Goal: Check status: Check status

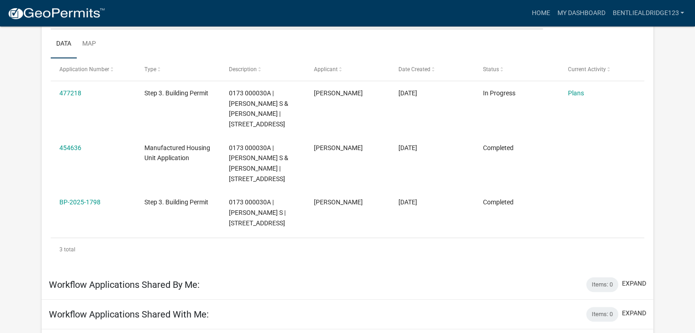
scroll to position [130, 0]
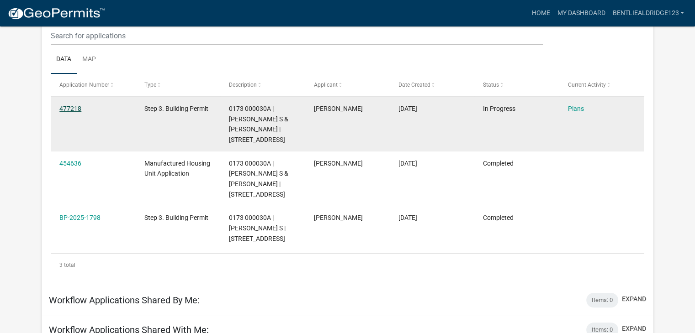
click at [77, 110] on link "477218" at bounding box center [70, 108] width 22 height 7
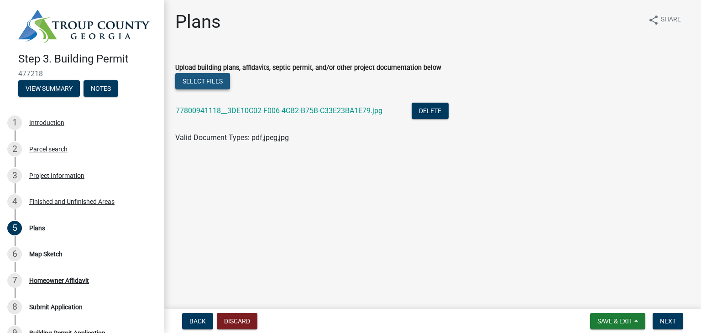
click at [211, 77] on button "Select files" at bounding box center [202, 81] width 55 height 16
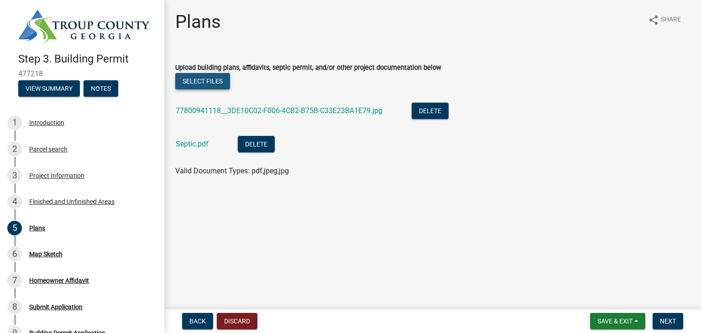
click at [202, 84] on button "Select files" at bounding box center [202, 81] width 55 height 16
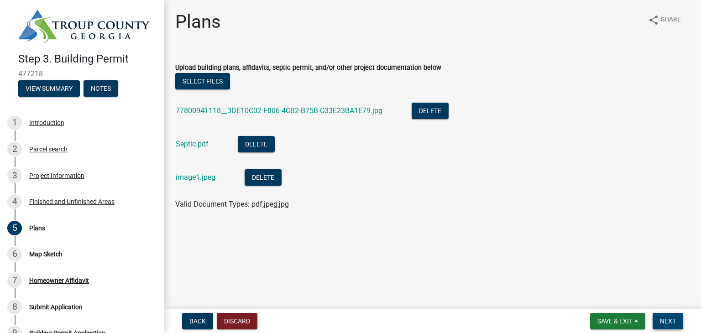
click at [669, 322] on span "Next" at bounding box center [668, 321] width 16 height 7
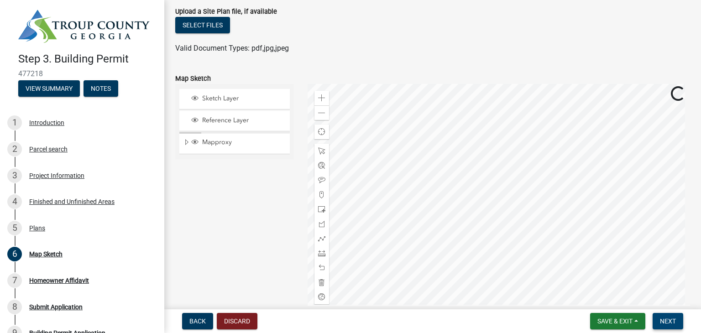
scroll to position [79, 0]
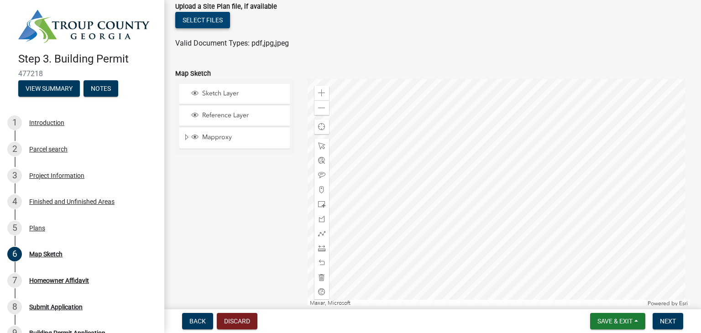
click at [209, 15] on button "Select files" at bounding box center [202, 20] width 55 height 16
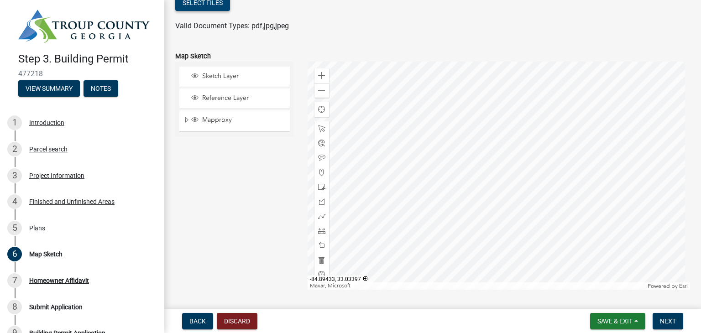
scroll to position [105, 0]
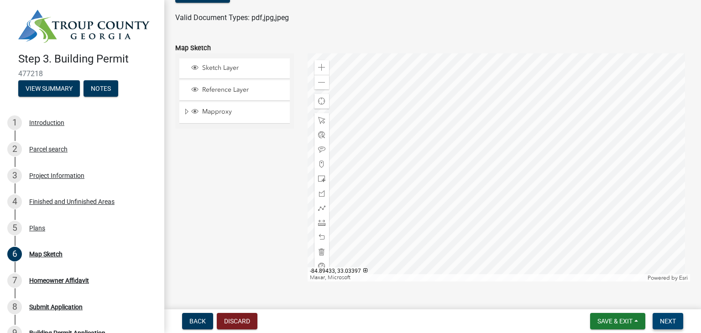
click at [668, 322] on span "Next" at bounding box center [668, 321] width 16 height 7
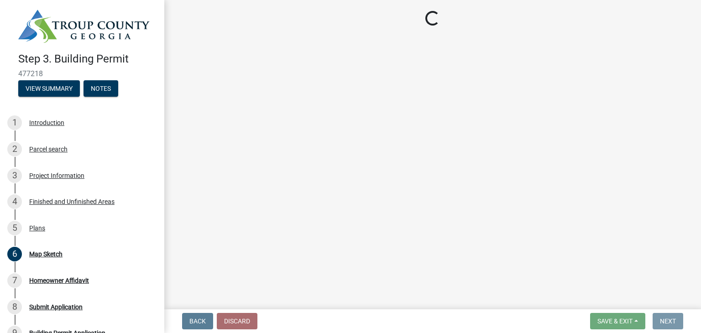
scroll to position [0, 0]
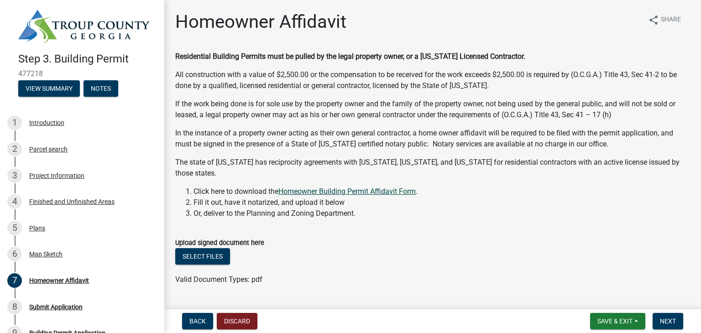
click at [380, 192] on link "Homeowner Building Permit Affidavit Form" at bounding box center [347, 191] width 137 height 9
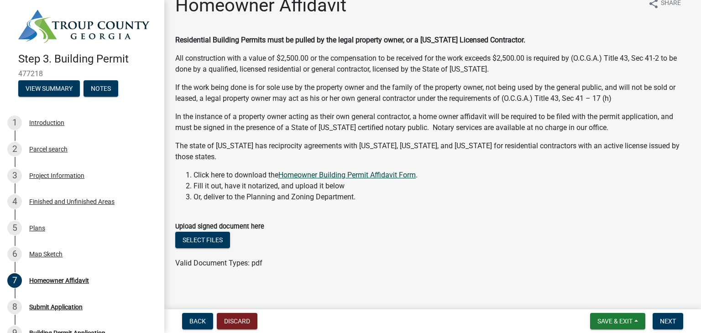
scroll to position [16, 0]
click at [666, 320] on span "Next" at bounding box center [668, 321] width 16 height 7
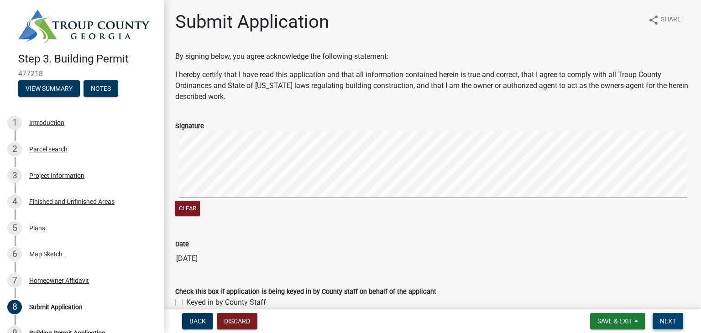
scroll to position [46, 0]
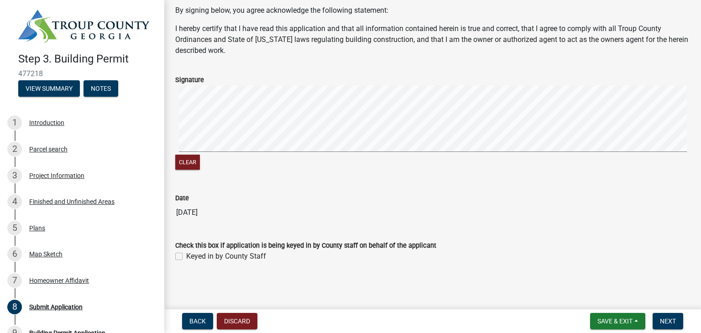
click at [186, 258] on label "Keyed in by County Staff" at bounding box center [226, 256] width 80 height 11
click at [186, 257] on input "Keyed in by County Staff" at bounding box center [189, 254] width 6 height 6
click at [186, 256] on label "Keyed in by County Staff" at bounding box center [226, 256] width 80 height 11
click at [186, 256] on input "Keyed in by County Staff" at bounding box center [189, 254] width 6 height 6
checkbox input "false"
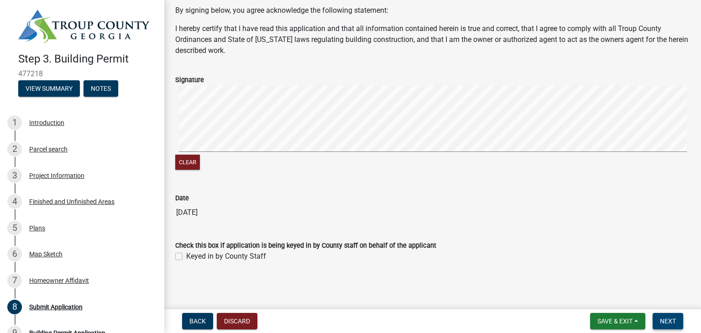
click at [669, 322] on span "Next" at bounding box center [668, 321] width 16 height 7
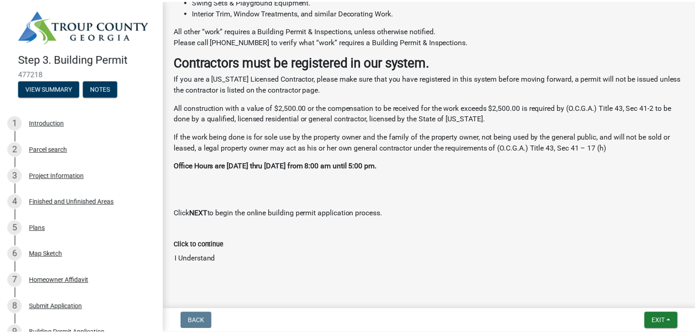
scroll to position [369, 0]
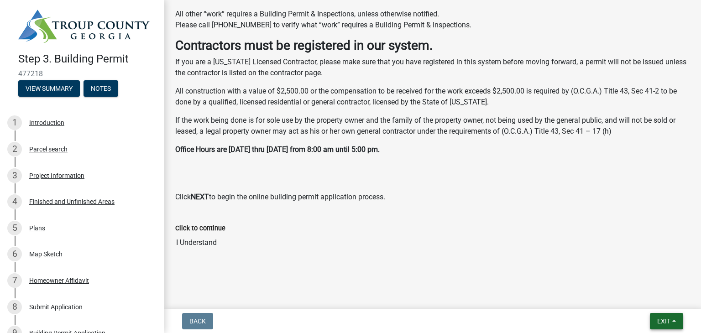
click at [667, 322] on span "Exit" at bounding box center [664, 321] width 13 height 7
click at [649, 300] on button "Save & Exit" at bounding box center [647, 298] width 73 height 22
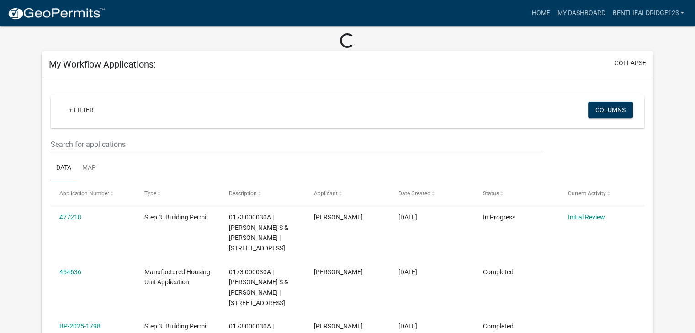
scroll to position [82, 0]
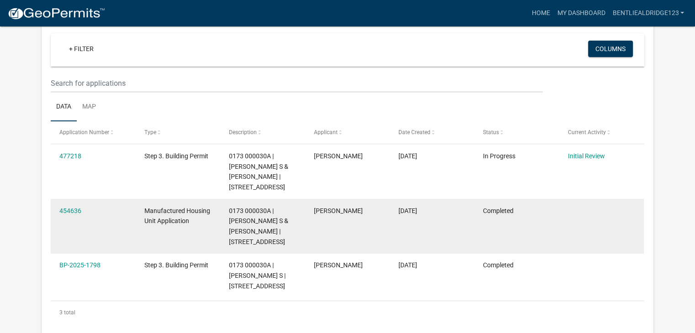
click at [78, 214] on datatable-body-cell "454636" at bounding box center [93, 226] width 84 height 55
click at [75, 215] on link "454636" at bounding box center [70, 210] width 22 height 7
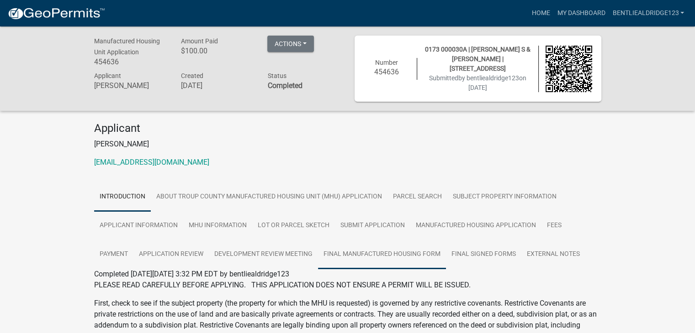
click at [404, 255] on link "Final Manufactured Housing Form" at bounding box center [382, 254] width 128 height 29
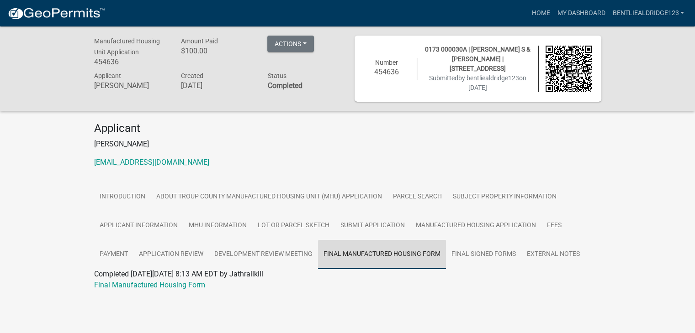
scroll to position [26, 0]
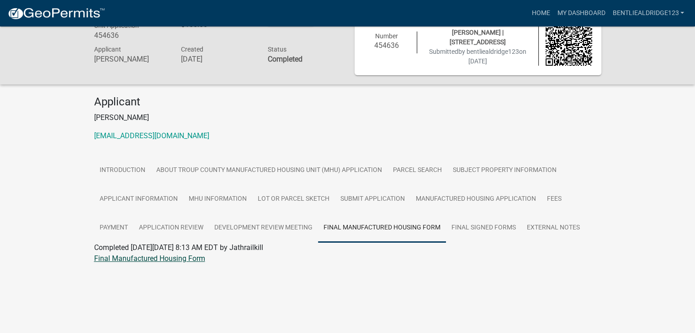
click at [187, 258] on link "Final Manufactured Housing Form" at bounding box center [149, 258] width 111 height 9
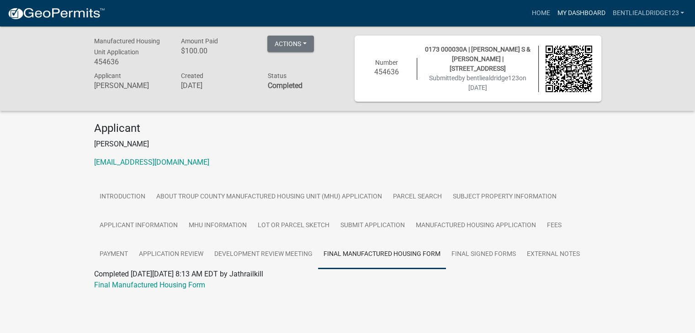
click at [563, 13] on link "My Dashboard" at bounding box center [580, 13] width 55 height 17
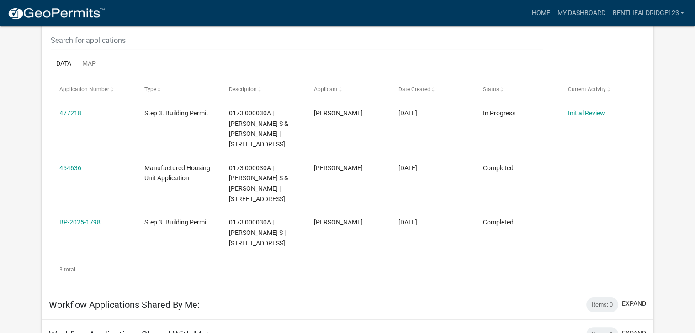
scroll to position [126, 0]
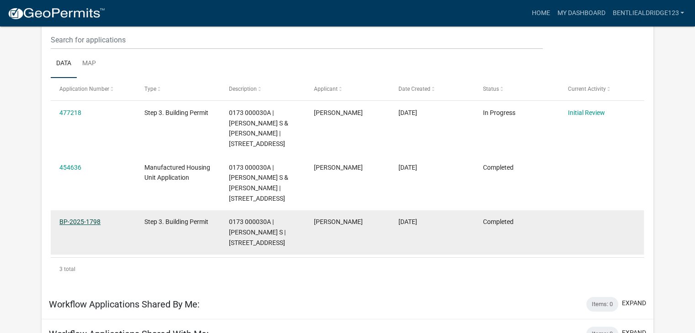
click at [88, 226] on link "BP-2025-1798" at bounding box center [79, 221] width 41 height 7
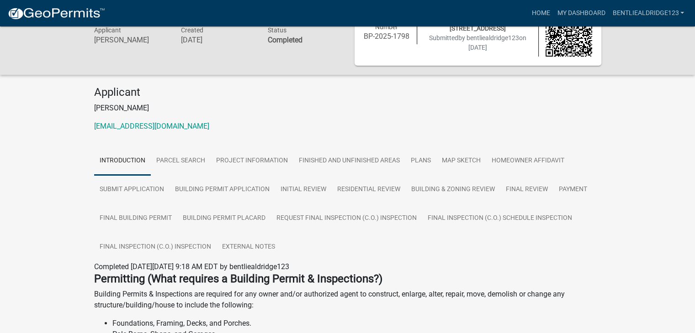
scroll to position [49, 0]
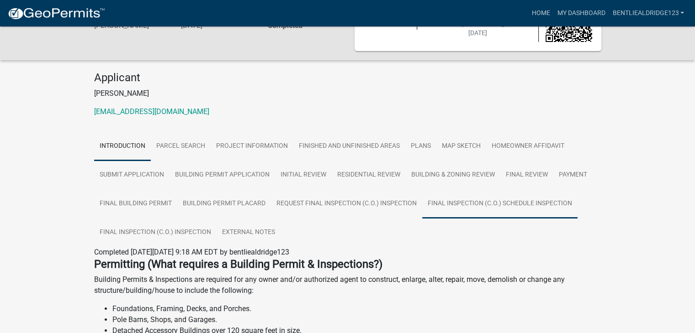
click at [455, 203] on link "Final Inspection (C.O.) Schedule Inspection" at bounding box center [499, 204] width 155 height 29
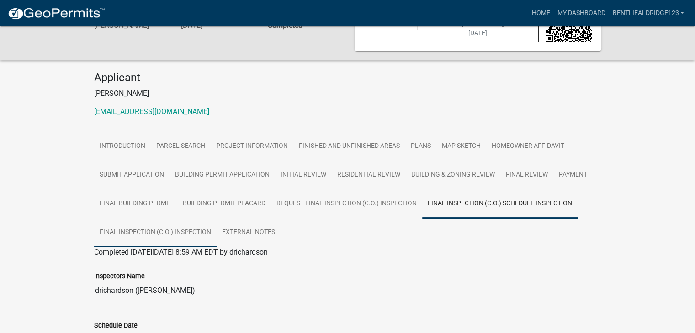
click at [181, 233] on link "Final Inspection (C.O.) Inspection" at bounding box center [155, 232] width 122 height 29
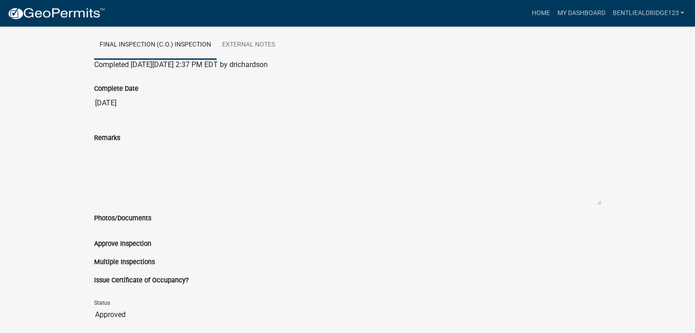
scroll to position [274, 0]
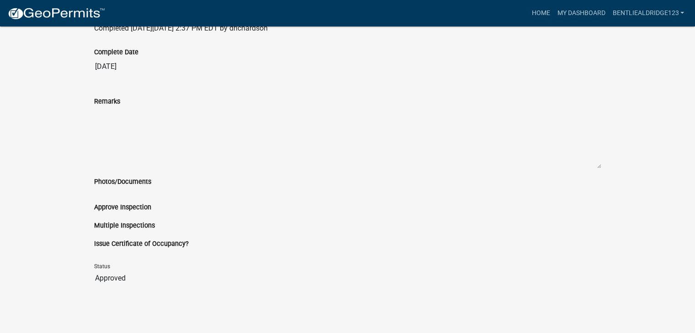
click at [122, 184] on label "Photos/Documents" at bounding box center [122, 182] width 57 height 6
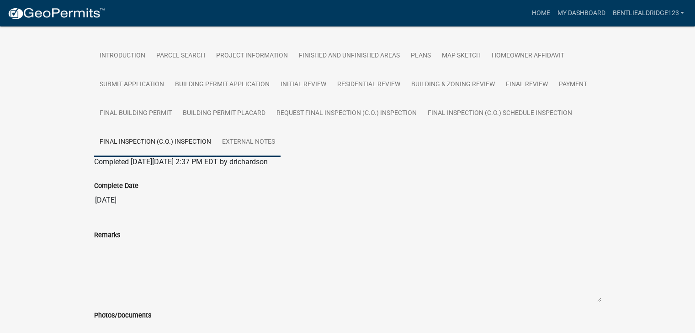
click at [259, 142] on link "External Notes" at bounding box center [248, 142] width 64 height 29
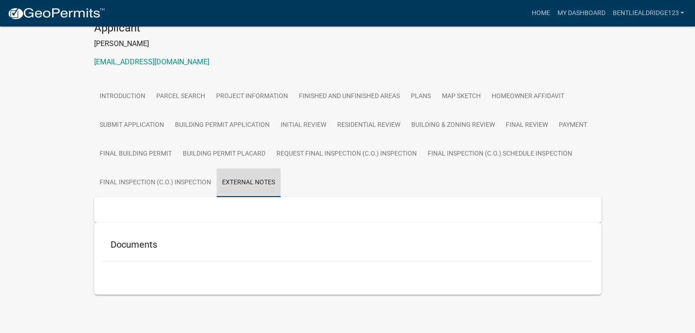
scroll to position [99, 0]
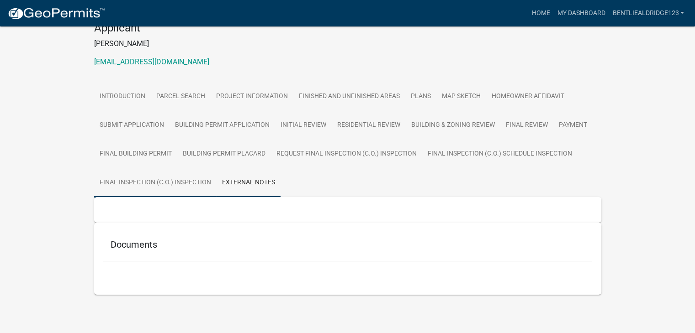
click at [140, 184] on link "Final Inspection (C.O.) Inspection" at bounding box center [155, 183] width 122 height 29
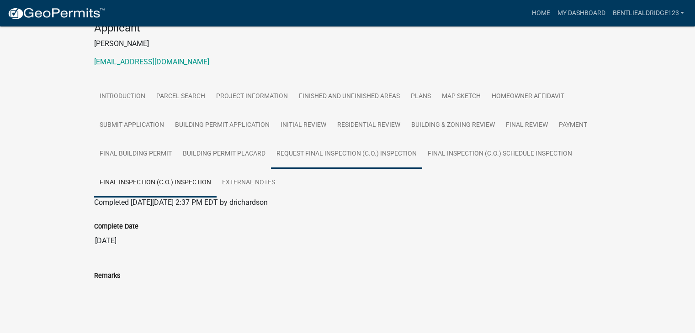
click at [391, 159] on link "Request Final Inspection (C.O.) Inspection" at bounding box center [346, 154] width 151 height 29
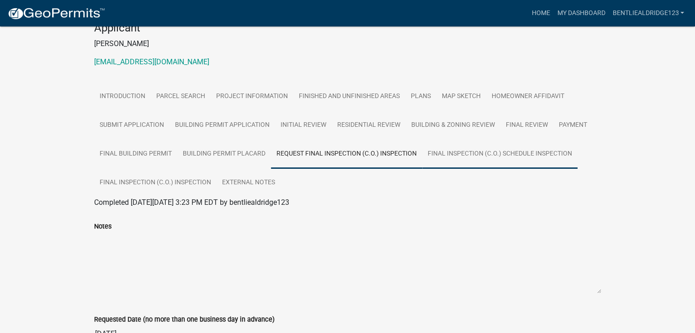
click at [484, 154] on link "Final Inspection (C.O.) Schedule Inspection" at bounding box center [499, 154] width 155 height 29
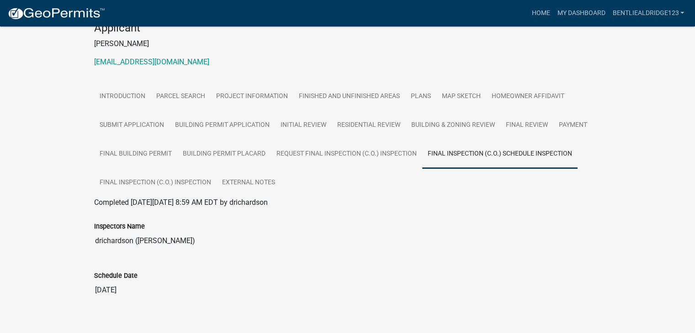
scroll to position [111, 0]
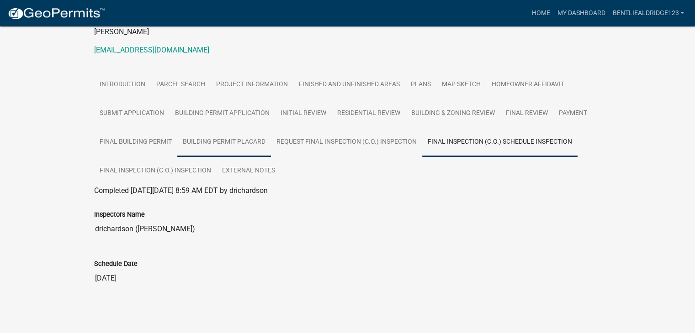
click at [247, 145] on link "Building Permit Placard" at bounding box center [224, 142] width 94 height 29
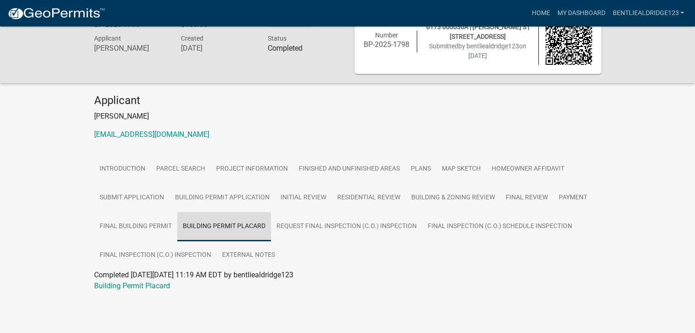
scroll to position [26, 0]
click at [155, 290] on link "Building Permit Placard" at bounding box center [132, 286] width 76 height 9
